Goal: Navigation & Orientation: Find specific page/section

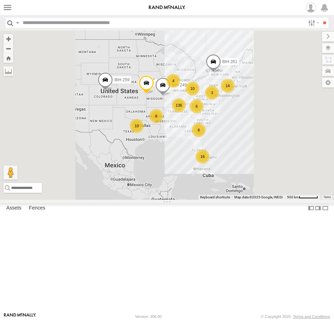
drag, startPoint x: 63, startPoint y: 6, endPoint x: 99, endPoint y: 22, distance: 39.8
click at [0, 0] on span at bounding box center [0, 0] width 0 height 0
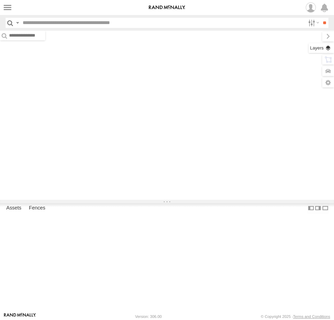
click at [328, 49] on label at bounding box center [321, 48] width 25 height 10
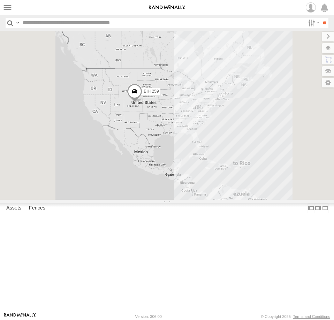
click at [0, 0] on span "Overlays" at bounding box center [0, 0] width 0 height 0
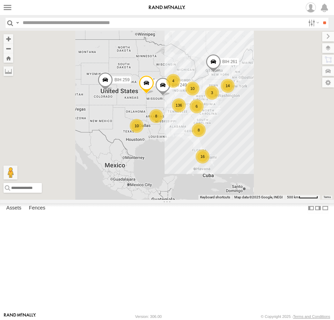
click at [0, 0] on div "Overlays" at bounding box center [0, 0] width 0 height 0
click at [0, 0] on span "Basemaps" at bounding box center [0, 0] width 0 height 0
click at [0, 0] on span "Satellite + Roadmap" at bounding box center [0, 0] width 0 height 0
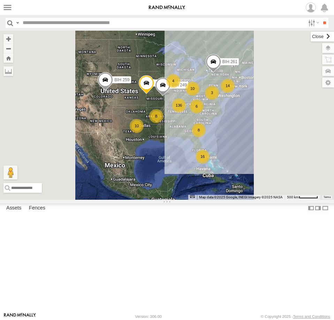
click at [311, 36] on label at bounding box center [322, 37] width 23 height 10
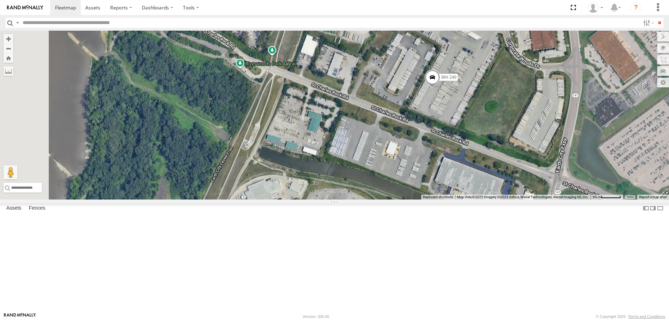
drag, startPoint x: 520, startPoint y: 150, endPoint x: 595, endPoint y: 194, distance: 87.0
click at [334, 198] on div "BIH 259 BIH 279 BIH 249 BIH 261 BIH 236 Not in Service BIH57 BIH 218 BIH 152 BI…" at bounding box center [334, 115] width 669 height 169
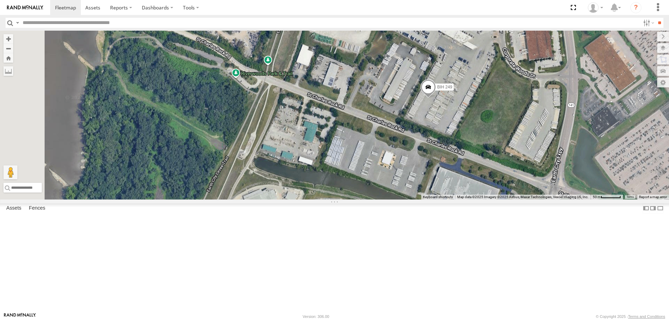
drag, startPoint x: 577, startPoint y: 192, endPoint x: 553, endPoint y: 206, distance: 28.0
click at [334, 200] on div "BIH 259 BIH 279 BIH 249 BIH 261 BIH 236 Not in Service BIH57 BIH 218 BIH 152 BI…" at bounding box center [334, 115] width 669 height 169
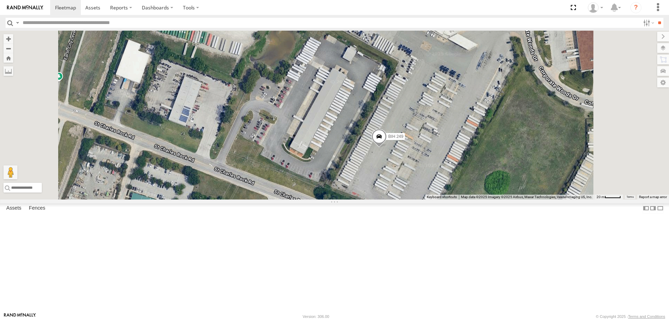
drag, startPoint x: 537, startPoint y: 205, endPoint x: 512, endPoint y: 246, distance: 48.1
click at [334, 200] on div "BIH 259 BIH 279 BIH 249 BIH 261 BIH 236 Not in Service BIH57 BIH 218 BIH 152 BI…" at bounding box center [334, 115] width 669 height 169
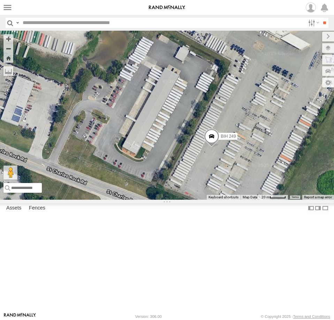
click at [219, 147] on span at bounding box center [211, 138] width 15 height 19
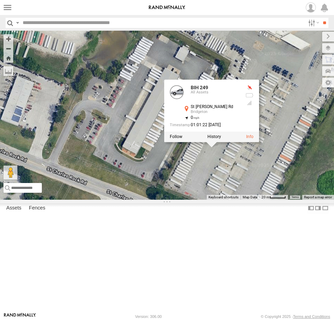
click at [299, 200] on div "BIH 259 BIH 279 BIH 249 BIH 261 BIH 236 Not in Service BIH57 BIH 218 BIH 152 BI…" at bounding box center [167, 115] width 334 height 169
